Goal: Obtain resource: Obtain resource

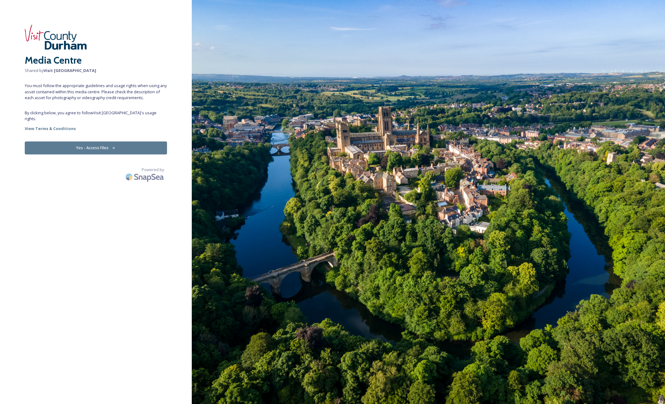
click at [97, 142] on button "Yes - Access Files" at bounding box center [96, 148] width 142 height 13
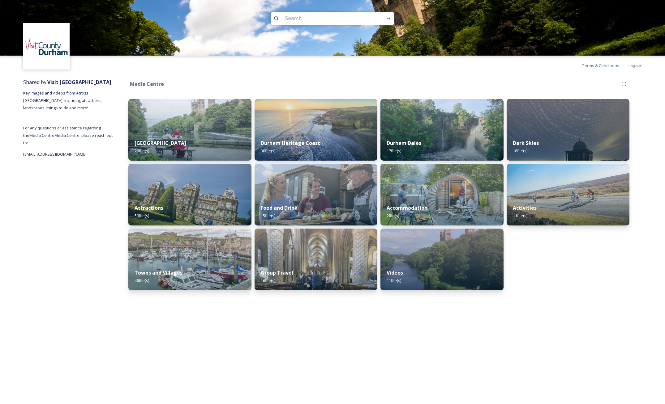
click at [325, 76] on div "Media Centre [GEOGRAPHIC_DATA] 26 file(s) Attractions 59 file(s) Towns and Vill…" at bounding box center [378, 185] width 525 height 221
click at [188, 126] on img at bounding box center [189, 129] width 125 height 63
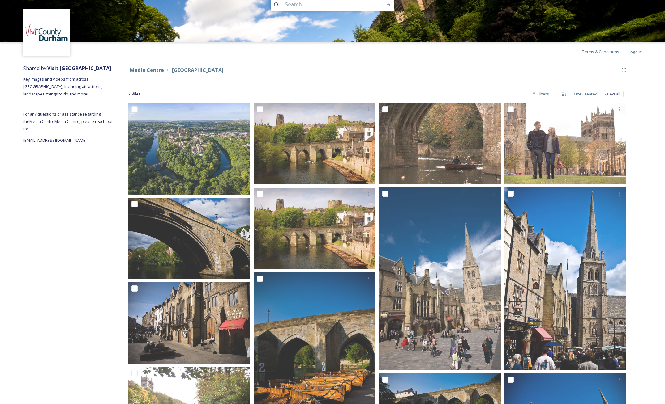
scroll to position [12, 0]
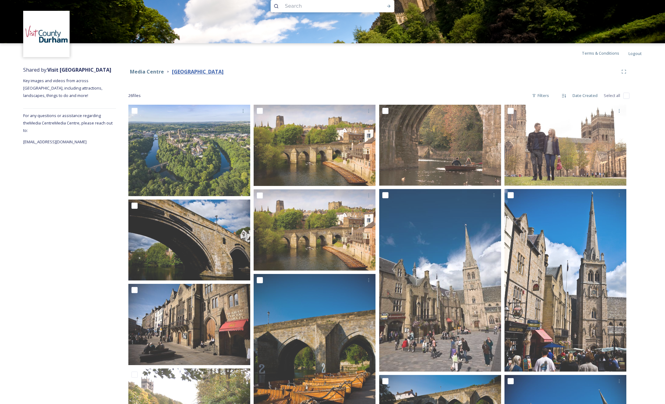
click at [180, 71] on strong "[GEOGRAPHIC_DATA]" at bounding box center [198, 71] width 52 height 7
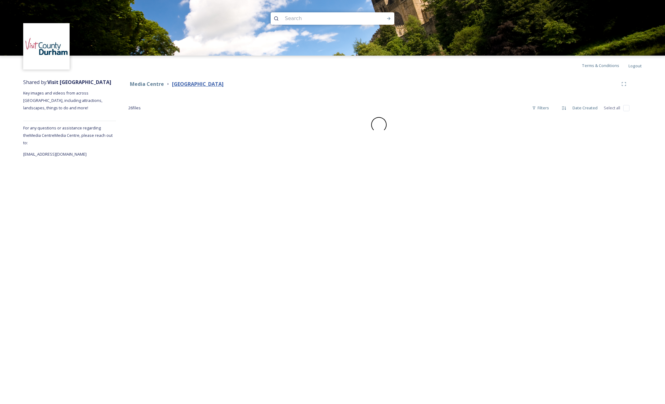
scroll to position [0, 0]
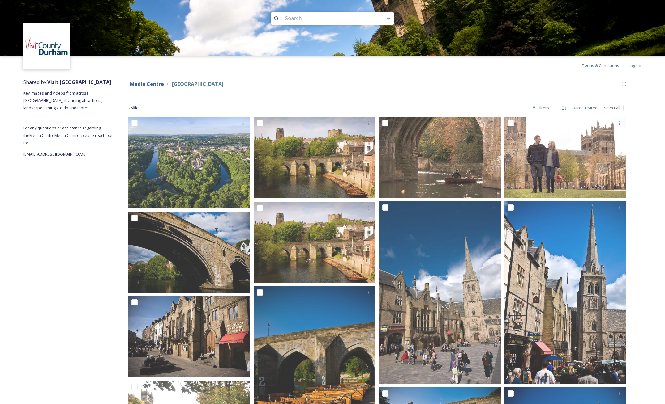
click at [154, 84] on strong "Media Centre" at bounding box center [147, 84] width 34 height 7
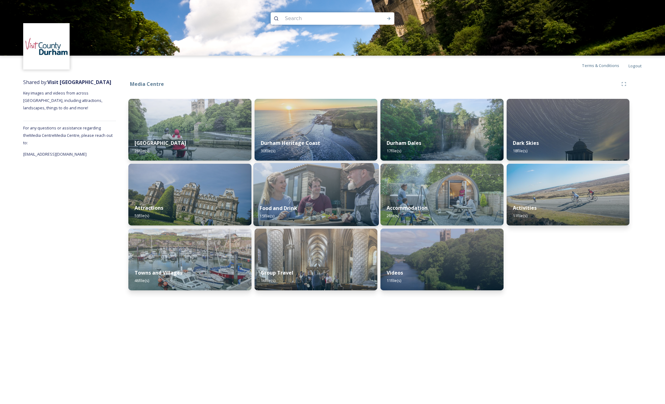
click at [304, 202] on div "Food and Drink 15 file(s)" at bounding box center [315, 212] width 125 height 28
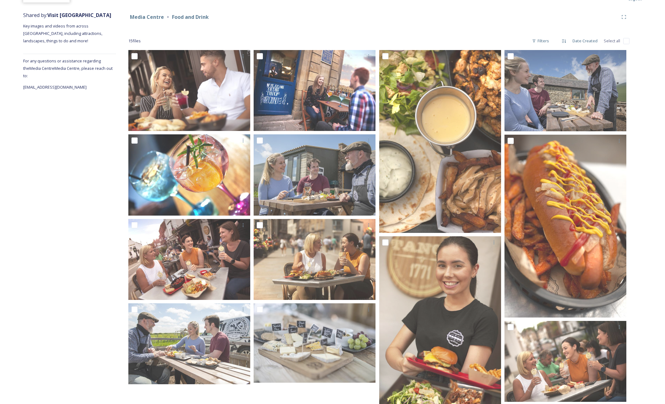
scroll to position [51, 0]
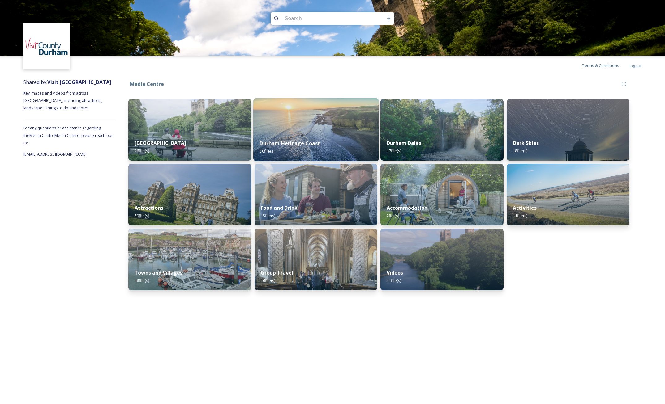
click at [305, 131] on img at bounding box center [315, 129] width 125 height 63
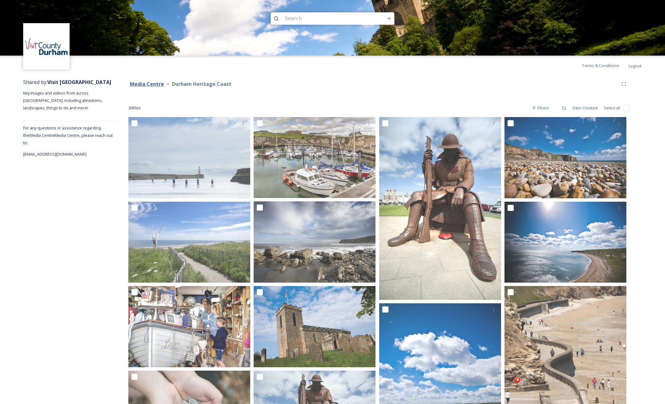
click at [148, 85] on strong "Media Centre" at bounding box center [147, 84] width 34 height 7
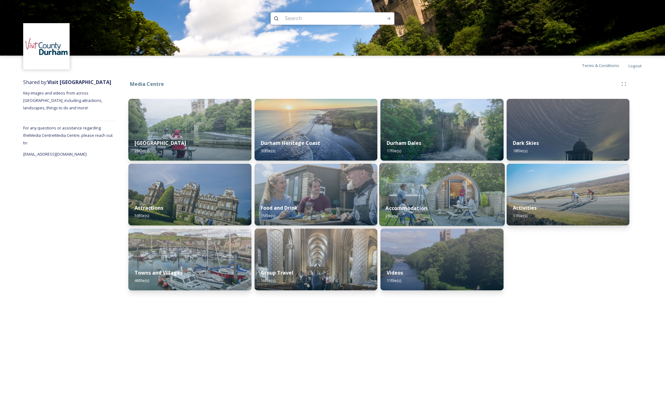
click at [444, 199] on div "Accommodation 2 file(s)" at bounding box center [441, 212] width 125 height 28
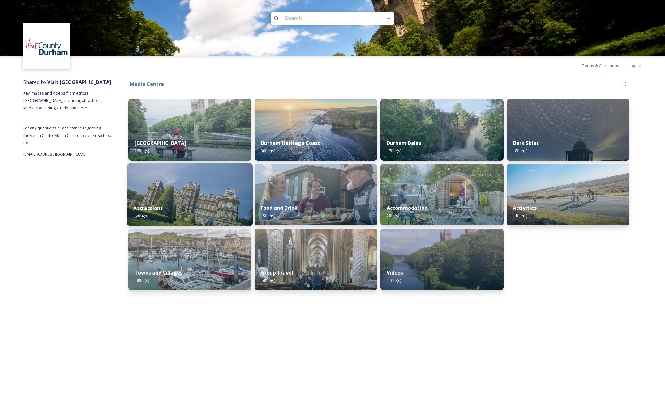
click at [209, 188] on img at bounding box center [189, 194] width 125 height 63
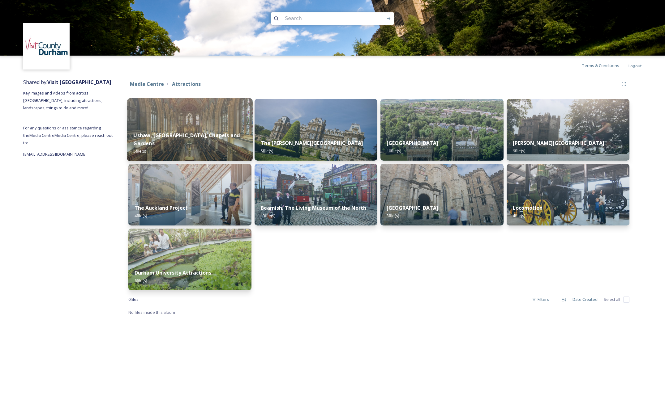
click at [191, 128] on img at bounding box center [189, 129] width 125 height 63
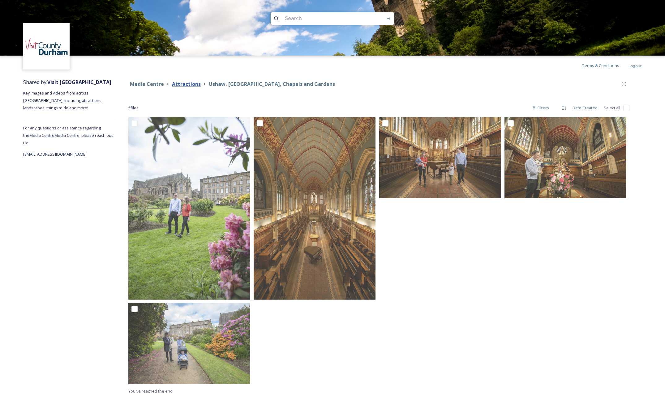
click at [182, 83] on strong "Attractions" at bounding box center [186, 84] width 29 height 7
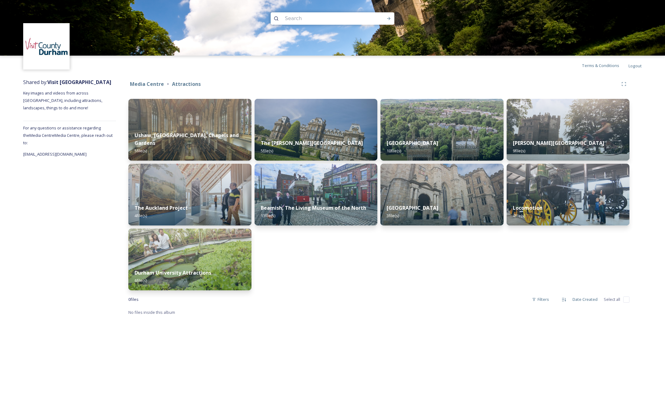
click at [476, 299] on div "0 file s Filters Date Created Select all" at bounding box center [378, 300] width 501 height 12
